Goal: Information Seeking & Learning: Find contact information

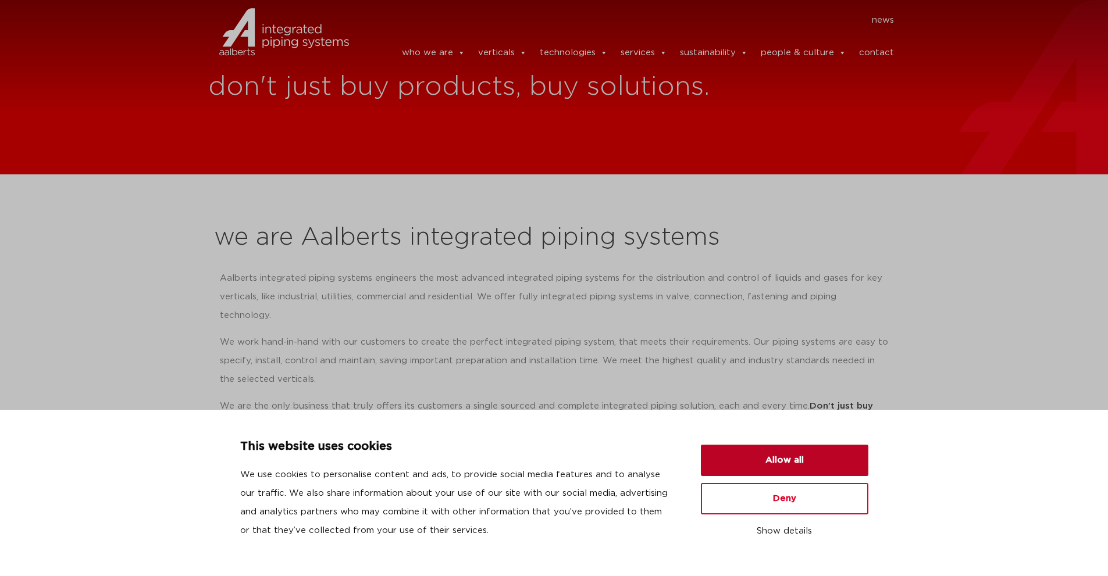
click at [794, 450] on button "Allow all" at bounding box center [784, 460] width 167 height 31
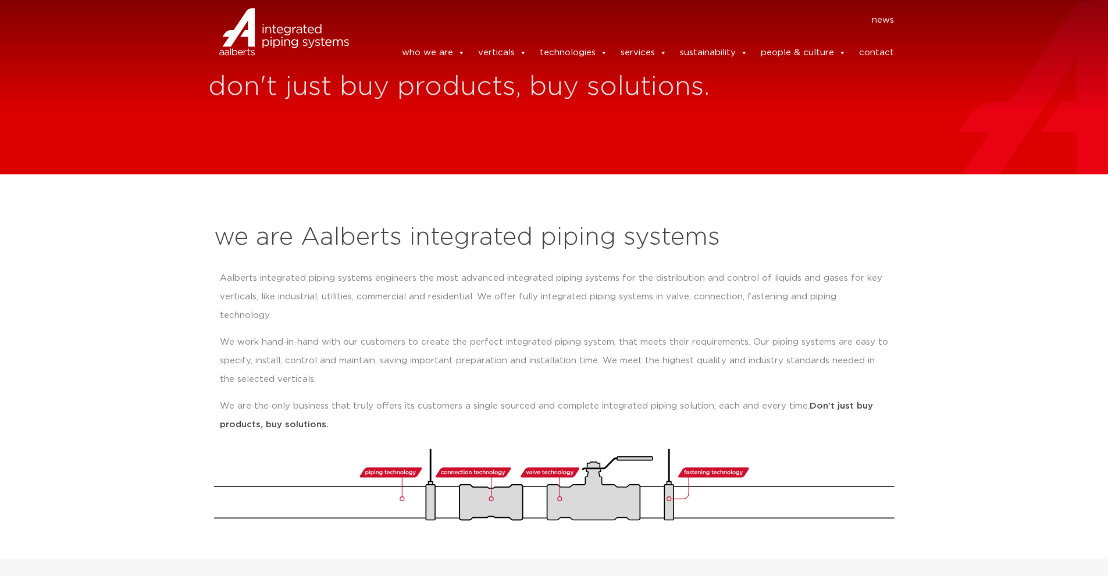
click at [878, 48] on link "contact" at bounding box center [876, 52] width 35 height 23
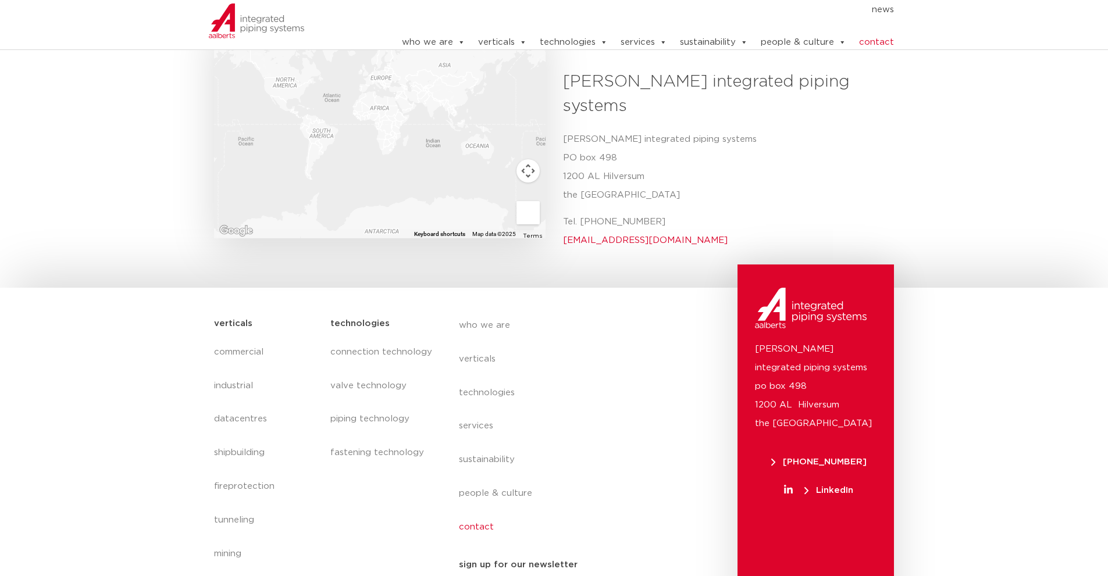
scroll to position [459, 0]
drag, startPoint x: 659, startPoint y: 198, endPoint x: 563, endPoint y: 199, distance: 95.9
click at [563, 212] on p "Tel. [PHONE_NUMBER] [EMAIL_ADDRESS][DOMAIN_NAME]" at bounding box center [724, 230] width 323 height 37
copy link "[EMAIL_ADDRESS][DOMAIN_NAME]"
